Goal: Task Accomplishment & Management: Manage account settings

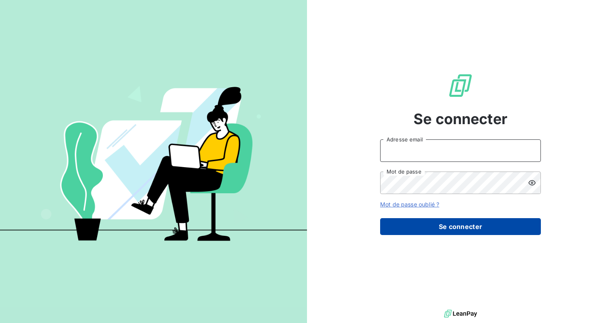
type input "[PERSON_NAME][EMAIL_ADDRESS][DOMAIN_NAME]"
click at [472, 225] on button "Se connecter" at bounding box center [460, 226] width 161 height 17
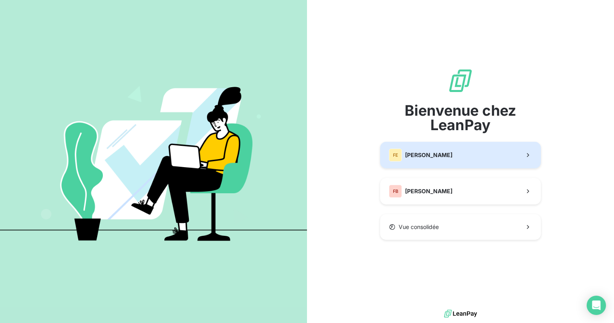
click at [441, 149] on button "[PERSON_NAME]" at bounding box center [460, 155] width 161 height 27
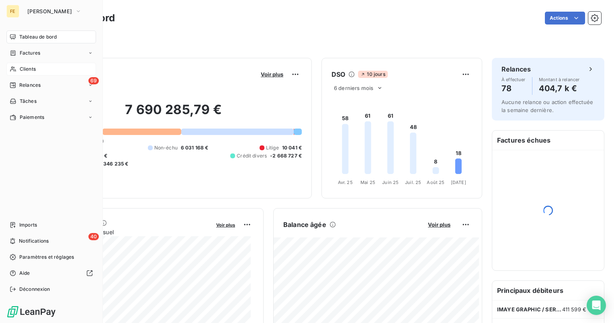
click at [13, 67] on icon at bounding box center [13, 69] width 7 height 6
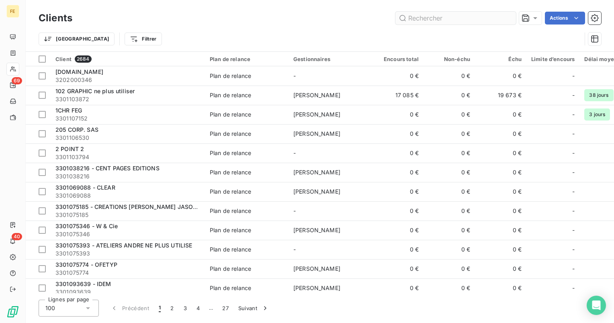
click at [471, 17] on input "text" at bounding box center [455, 18] width 120 height 13
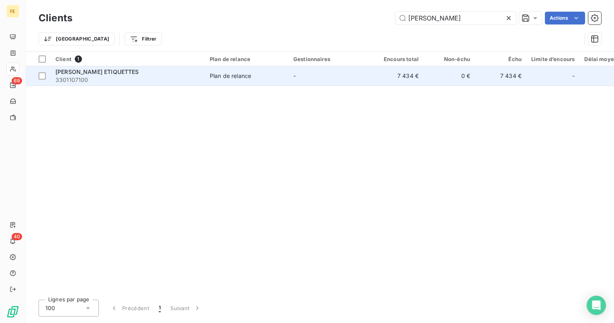
type input "[PERSON_NAME]"
click at [277, 84] on td "Plan de relance" at bounding box center [247, 75] width 84 height 19
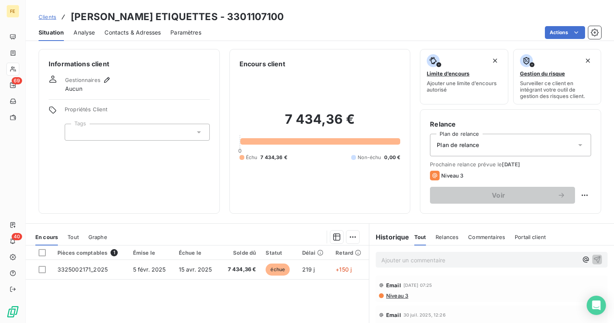
click at [148, 33] on span "Contacts & Adresses" at bounding box center [132, 33] width 56 height 8
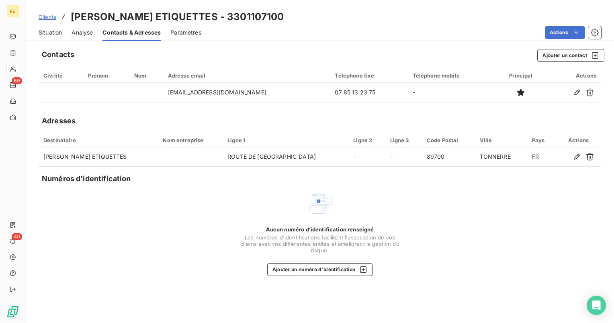
click at [47, 32] on span "Situation" at bounding box center [50, 33] width 23 height 8
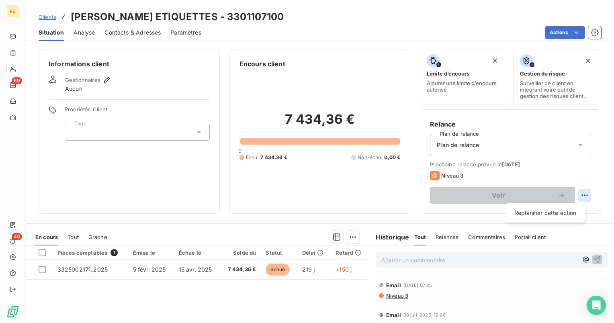
click at [576, 195] on html "FE 69 40 Clients [PERSON_NAME] ETIQUETTES - 3301107100 Situation Analyse Contac…" at bounding box center [307, 161] width 614 height 323
click at [549, 215] on div "Replanifier cette action" at bounding box center [545, 212] width 72 height 13
select select "8"
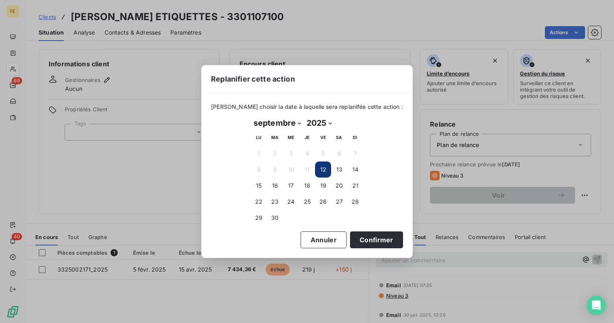
click at [321, 170] on button "12" at bounding box center [323, 169] width 16 height 16
click at [357, 238] on button "Confirmer" at bounding box center [376, 239] width 53 height 17
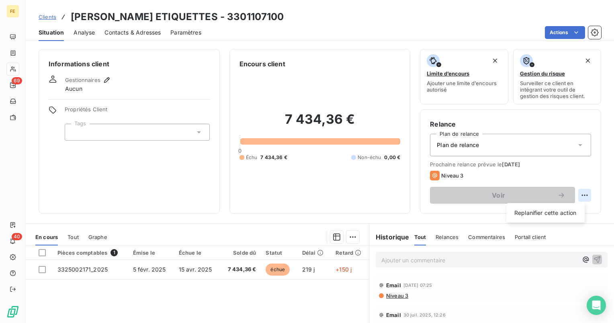
click at [580, 194] on html "FE 69 40 Clients [PERSON_NAME] ETIQUETTES - 3301107100 Situation Analyse Contac…" at bounding box center [307, 161] width 614 height 323
click at [560, 209] on div "Replanifier cette action" at bounding box center [545, 212] width 72 height 13
select select "8"
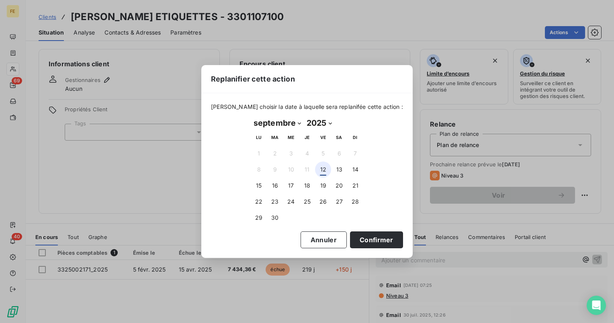
click at [321, 171] on button "12" at bounding box center [323, 169] width 16 height 16
click at [355, 239] on button "Confirmer" at bounding box center [376, 239] width 53 height 17
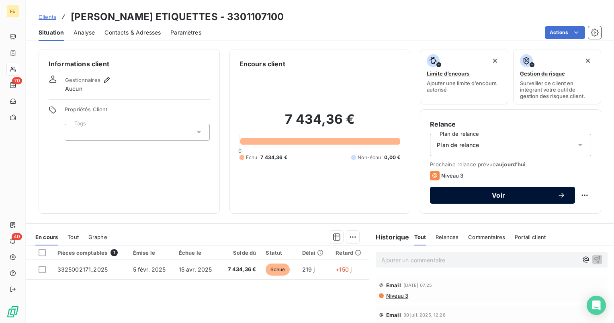
click at [483, 201] on button "Voir" at bounding box center [502, 195] width 145 height 17
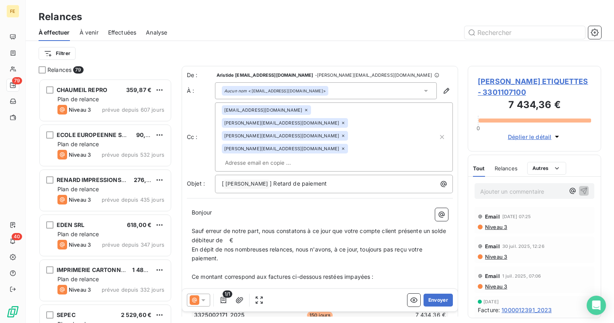
scroll to position [238, 127]
click at [341, 133] on icon at bounding box center [343, 135] width 5 height 5
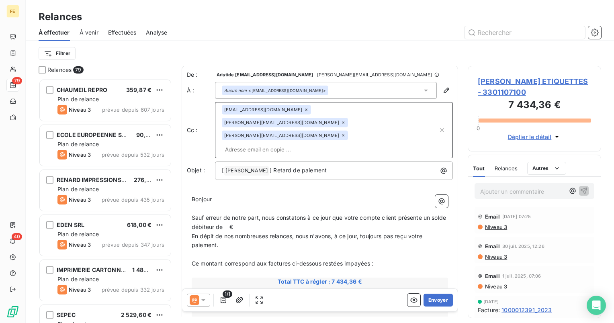
scroll to position [0, 0]
click at [511, 84] on span "[PERSON_NAME] ETIQUETTES - 3301107100" at bounding box center [534, 87] width 113 height 22
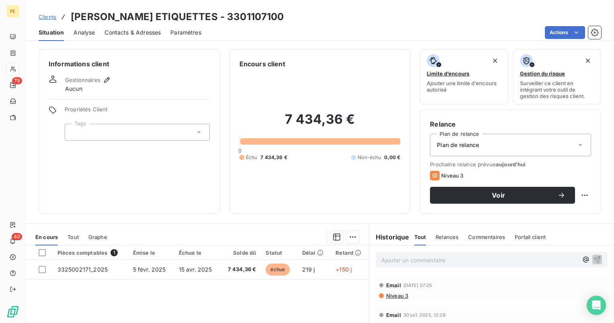
click at [142, 32] on span "Contacts & Adresses" at bounding box center [132, 33] width 56 height 8
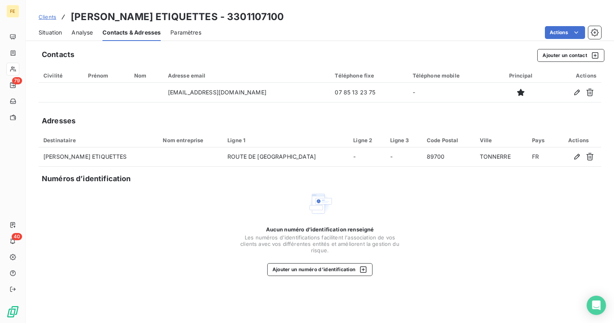
drag, startPoint x: 54, startPoint y: 32, endPoint x: 58, endPoint y: 40, distance: 9.0
click at [53, 32] on span "Situation" at bounding box center [50, 33] width 23 height 8
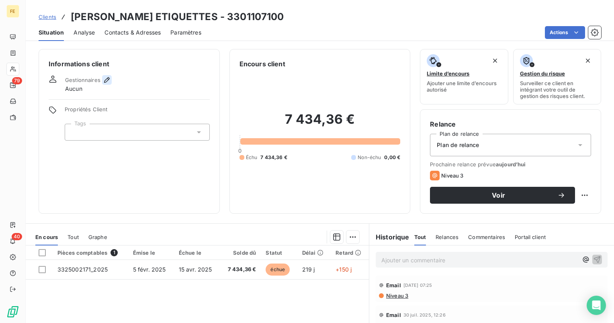
click at [108, 78] on icon "button" at bounding box center [107, 80] width 8 height 8
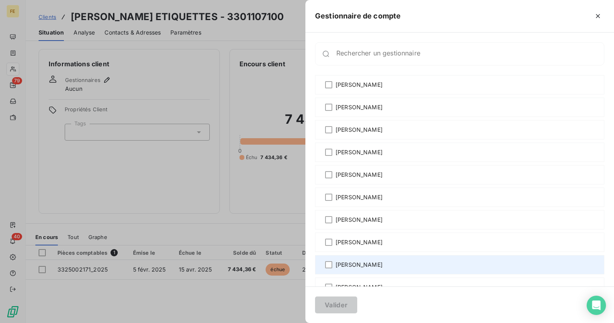
drag, startPoint x: 327, startPoint y: 239, endPoint x: 338, endPoint y: 255, distance: 19.6
click at [327, 239] on div at bounding box center [328, 242] width 7 height 7
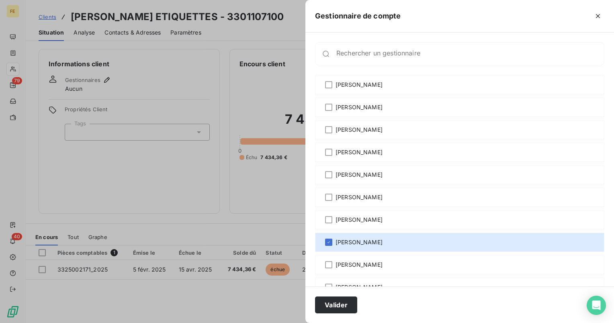
drag, startPoint x: 345, startPoint y: 302, endPoint x: 313, endPoint y: 295, distance: 32.1
click at [345, 302] on button "Valider" at bounding box center [336, 304] width 42 height 17
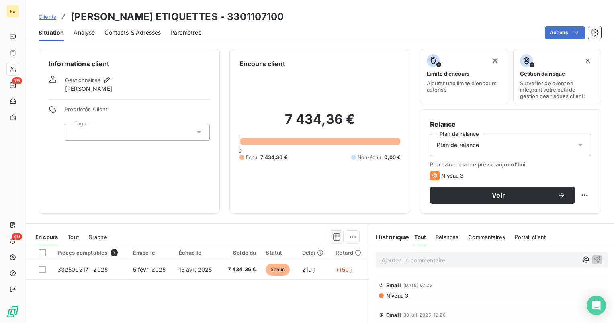
click at [121, 135] on div at bounding box center [137, 132] width 145 height 17
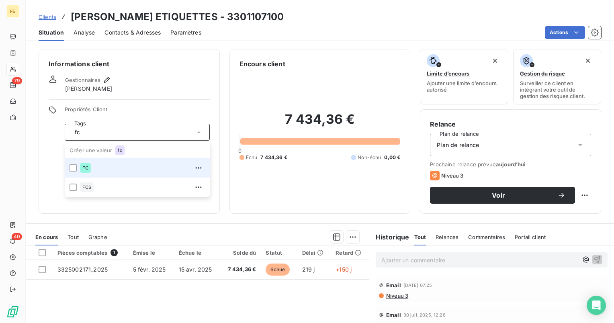
type input "fc"
click at [68, 169] on li "FC" at bounding box center [137, 167] width 145 height 19
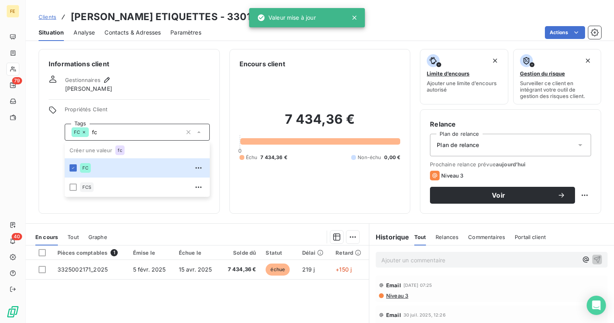
drag, startPoint x: 151, startPoint y: 31, endPoint x: 164, endPoint y: 42, distance: 17.0
click at [151, 31] on span "Contacts & Adresses" at bounding box center [132, 33] width 56 height 8
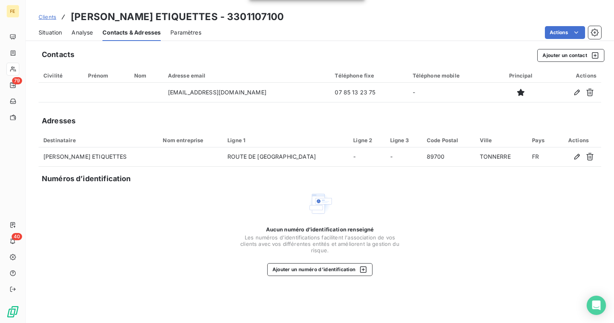
click at [182, 34] on span "Paramètres" at bounding box center [185, 33] width 31 height 8
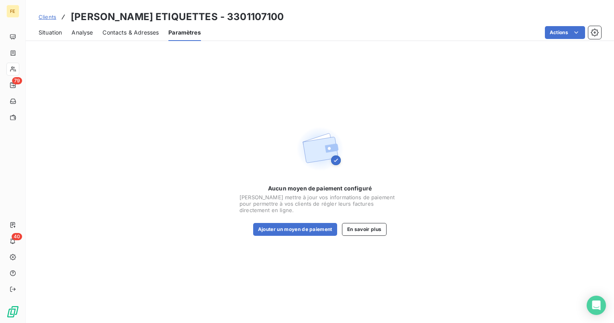
drag, startPoint x: 47, startPoint y: 31, endPoint x: 69, endPoint y: 36, distance: 22.5
click at [48, 31] on span "Situation" at bounding box center [50, 33] width 23 height 8
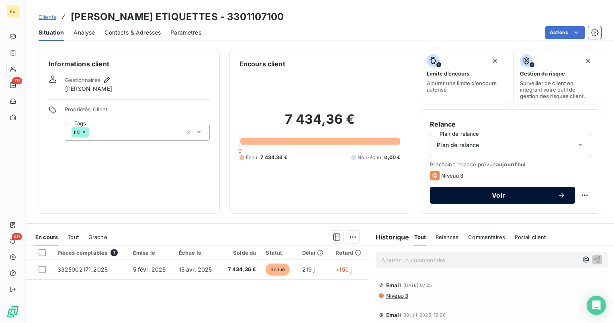
click at [500, 193] on span "Voir" at bounding box center [498, 195] width 118 height 6
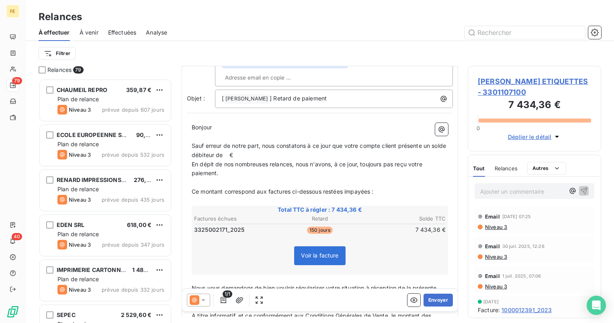
scroll to position [8, 0]
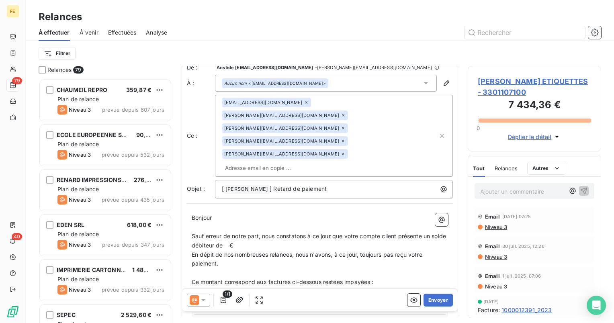
click at [434, 307] on div "1/1 Envoyer" at bounding box center [320, 300] width 276 height 22
click at [436, 302] on button "Envoyer" at bounding box center [437, 300] width 29 height 13
